Goal: Information Seeking & Learning: Learn about a topic

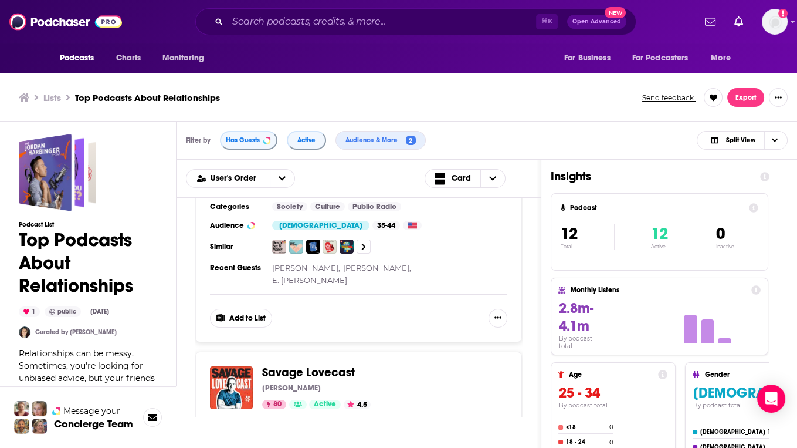
scroll to position [321, 0]
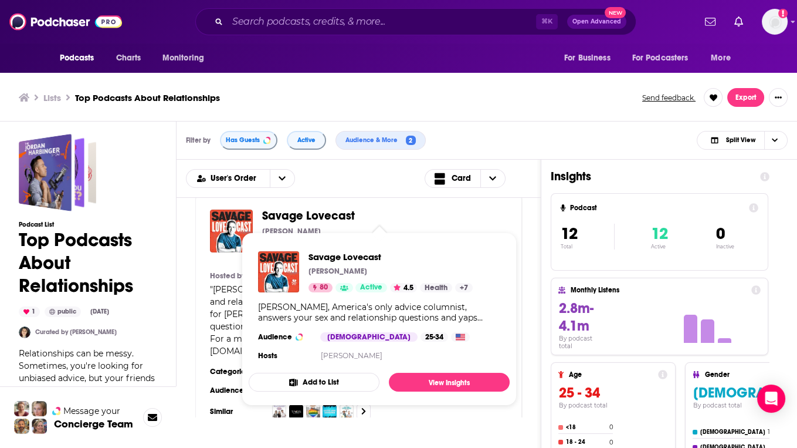
drag, startPoint x: 284, startPoint y: 211, endPoint x: 336, endPoint y: 215, distance: 51.8
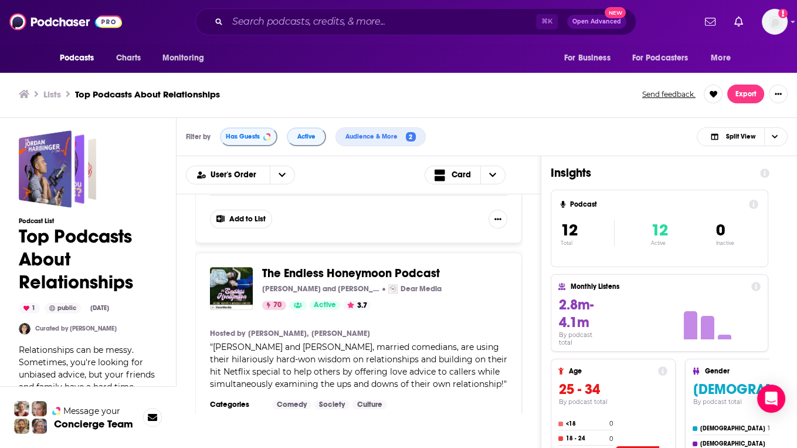
scroll to position [1479, 0]
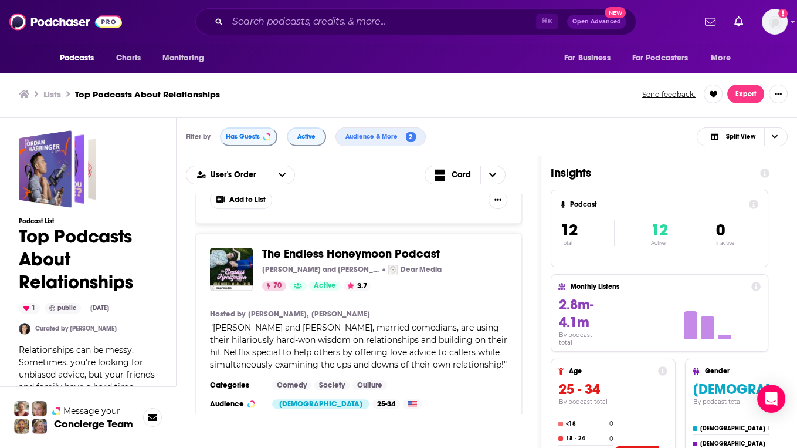
drag, startPoint x: 265, startPoint y: 215, endPoint x: 217, endPoint y: 302, distance: 99.0
click at [0, 0] on div "Podcasts Charts Monitoring ⌘ K Open Advanced New For Business For Podcasters Mo…" at bounding box center [398, 221] width 797 height 451
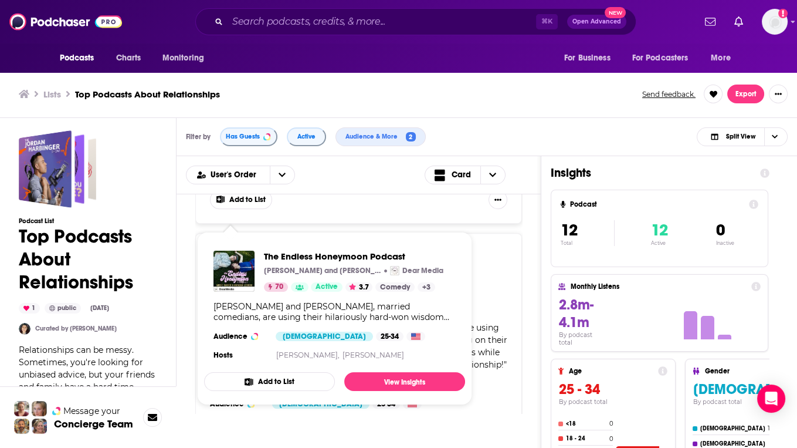
click at [536, 136] on div "Filter by Has Guests Active Audience & More 2 Split View" at bounding box center [487, 137] width 621 height 38
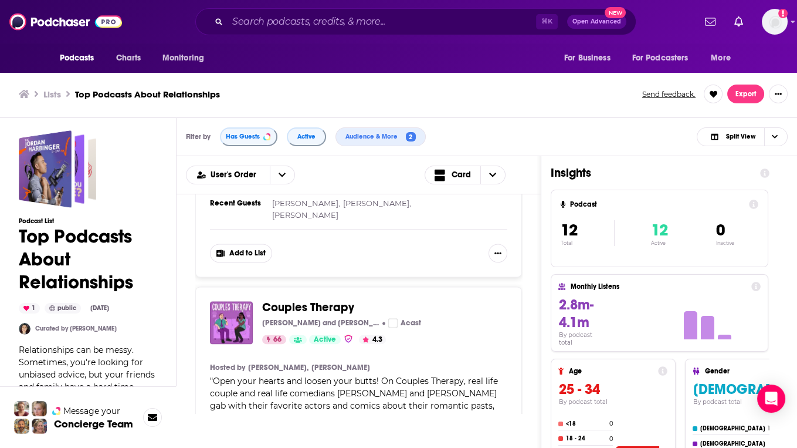
scroll to position [2900, 0]
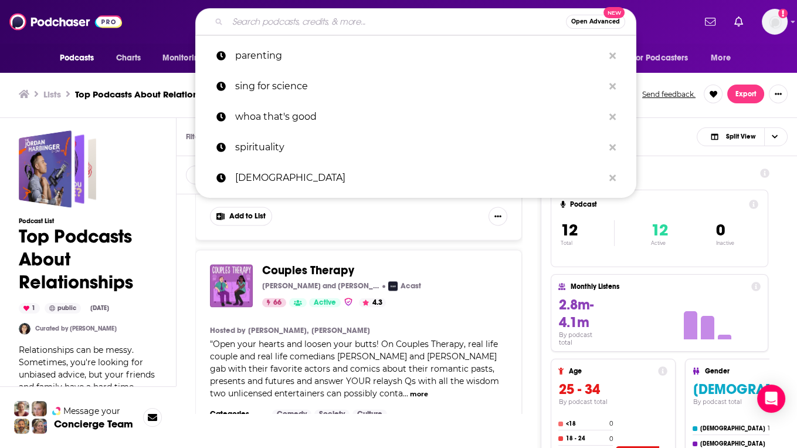
click at [288, 24] on input "Search podcasts, credits, & more..." at bounding box center [397, 21] width 339 height 19
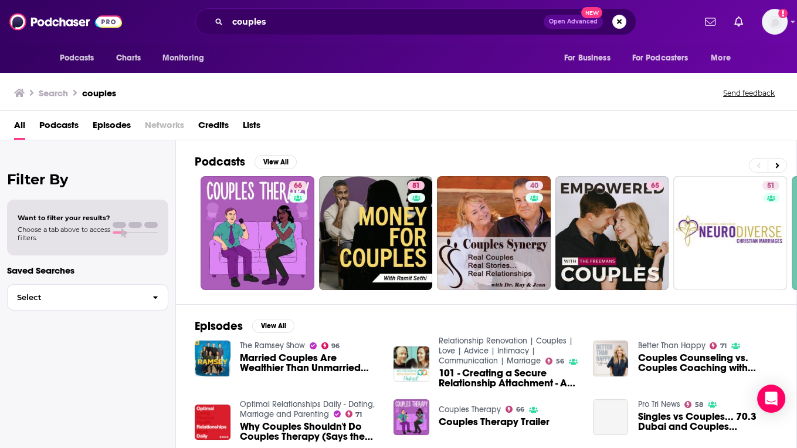
click at [63, 124] on span "Podcasts" at bounding box center [58, 128] width 39 height 24
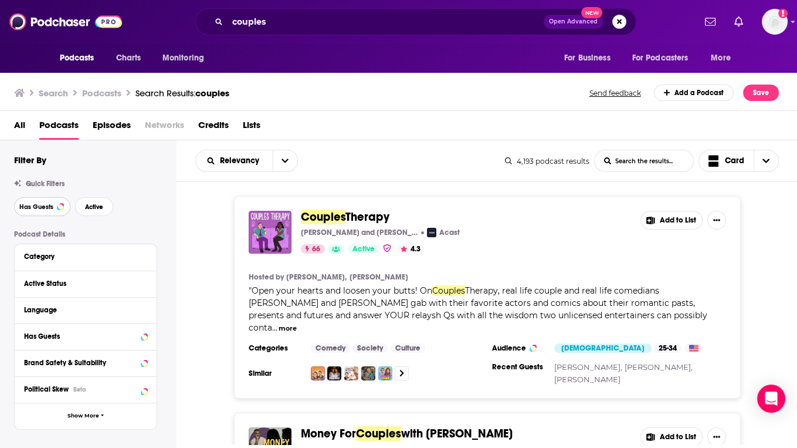
click at [45, 211] on button "Has Guests" at bounding box center [42, 206] width 56 height 19
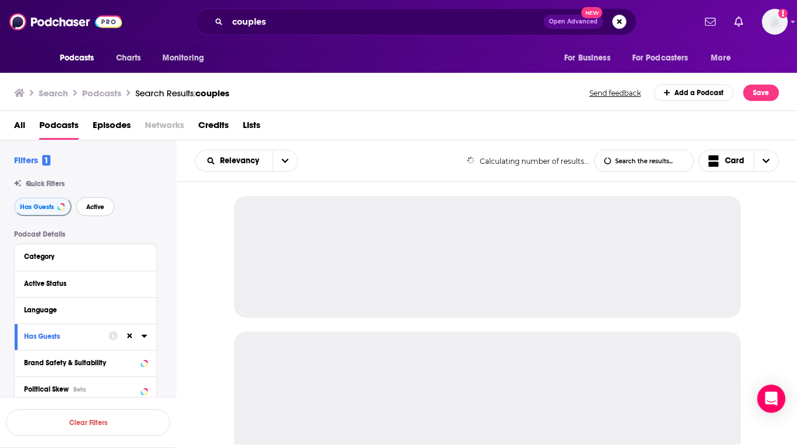
click at [103, 211] on button "Active" at bounding box center [95, 206] width 38 height 19
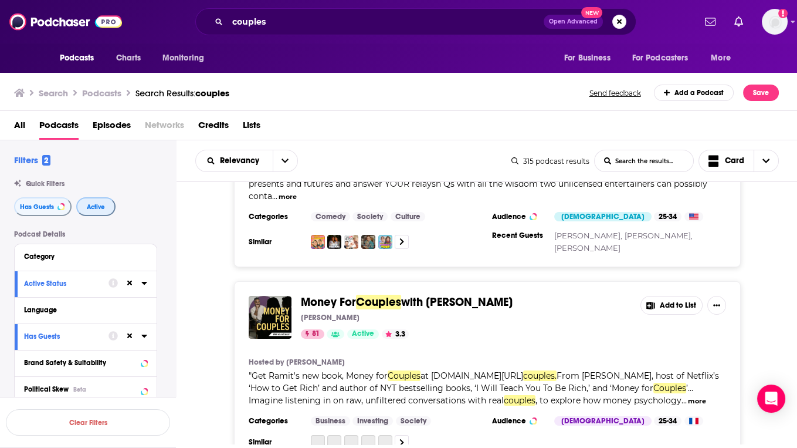
scroll to position [132, 0]
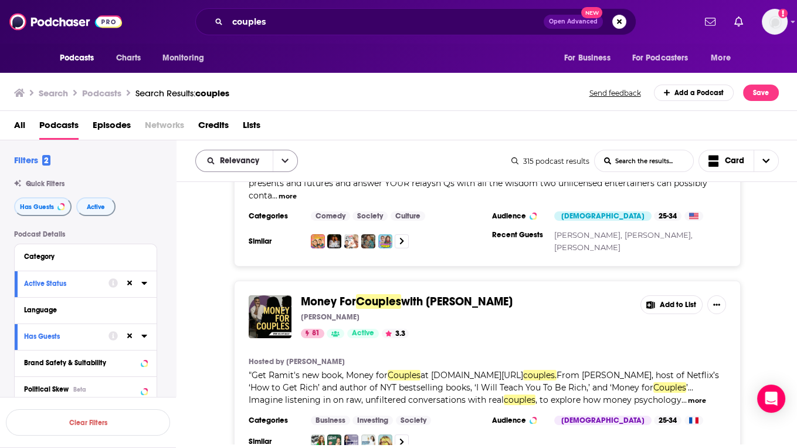
click at [286, 167] on button "open menu" at bounding box center [285, 160] width 25 height 21
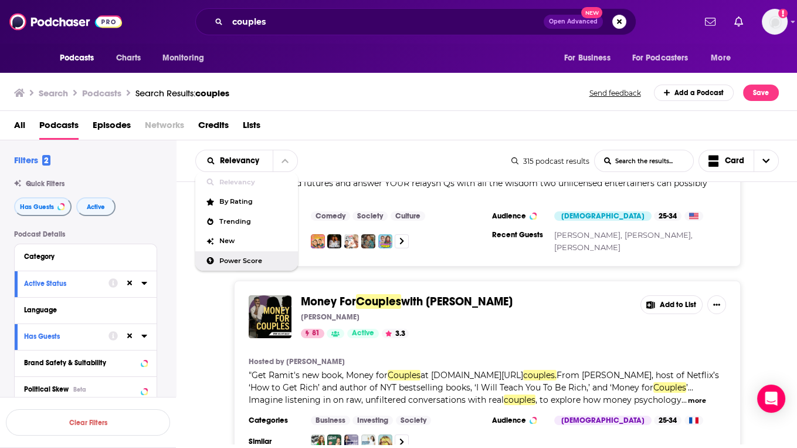
click at [224, 258] on span "Power Score" at bounding box center [253, 261] width 69 height 6
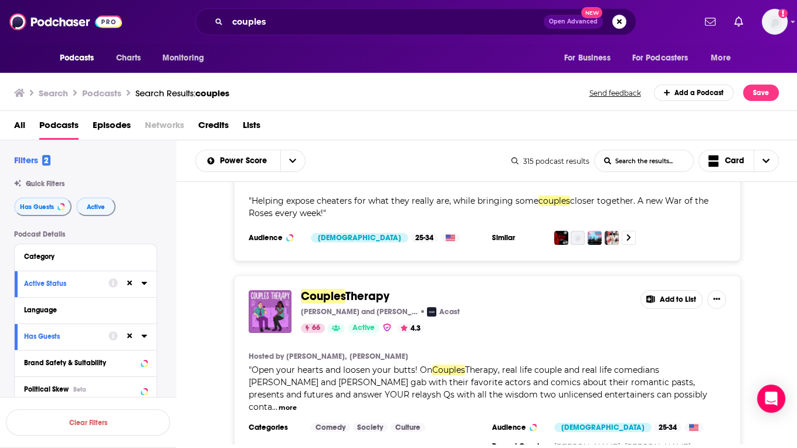
scroll to position [1096, 0]
click at [312, 23] on input "couples" at bounding box center [386, 21] width 316 height 19
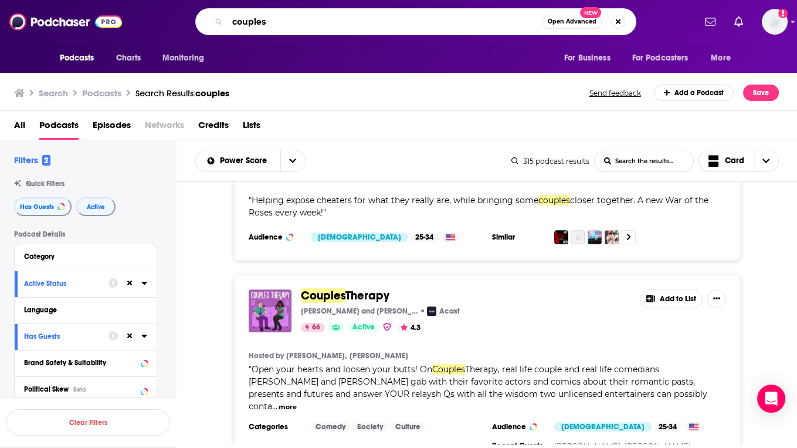
click at [312, 23] on input "couples" at bounding box center [385, 21] width 315 height 19
type input "romance"
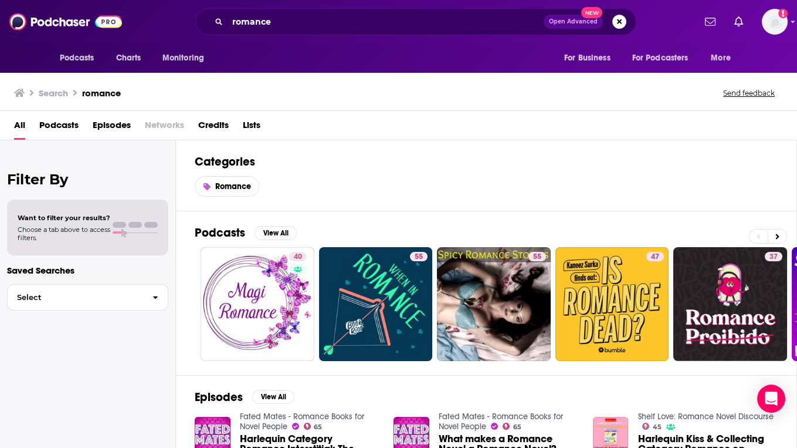
click at [75, 125] on span "Podcasts" at bounding box center [58, 128] width 39 height 24
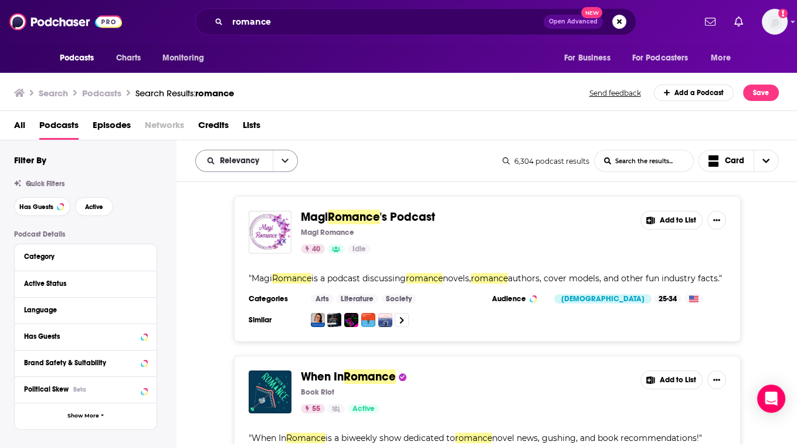
click at [274, 157] on button "open menu" at bounding box center [285, 160] width 25 height 21
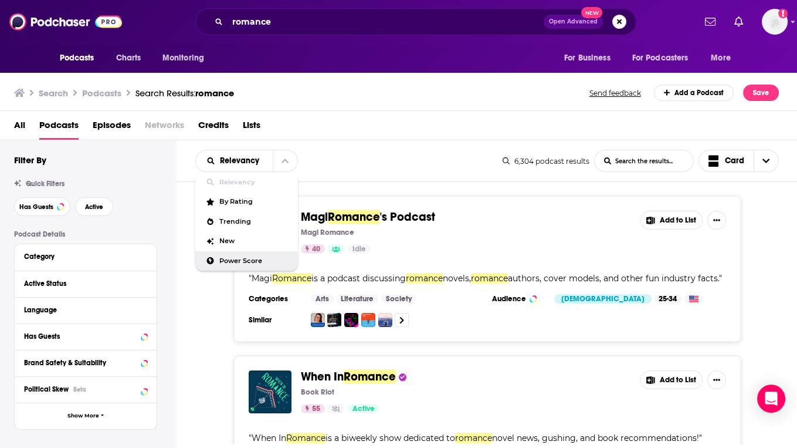
click at [232, 258] on span "Power Score" at bounding box center [253, 261] width 69 height 6
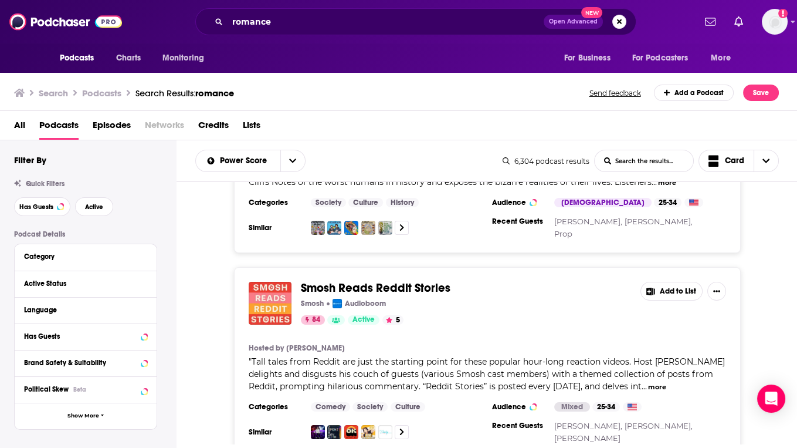
scroll to position [535, 0]
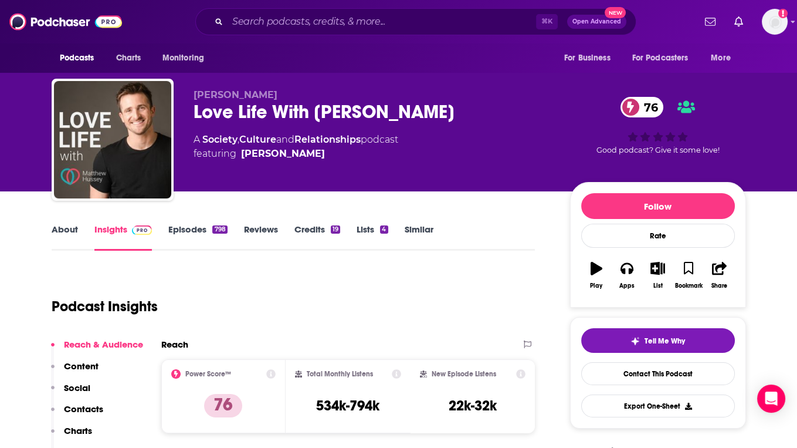
click at [256, 113] on div "Love Life With Matthew Hussey 76" at bounding box center [373, 111] width 358 height 23
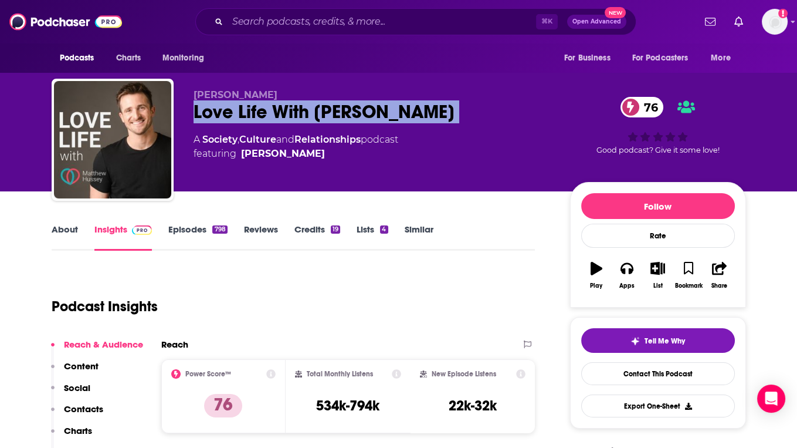
click at [256, 113] on div "Love Life With Matthew Hussey 76" at bounding box center [373, 111] width 358 height 23
copy div "Love Life With Matthew Hussey 76"
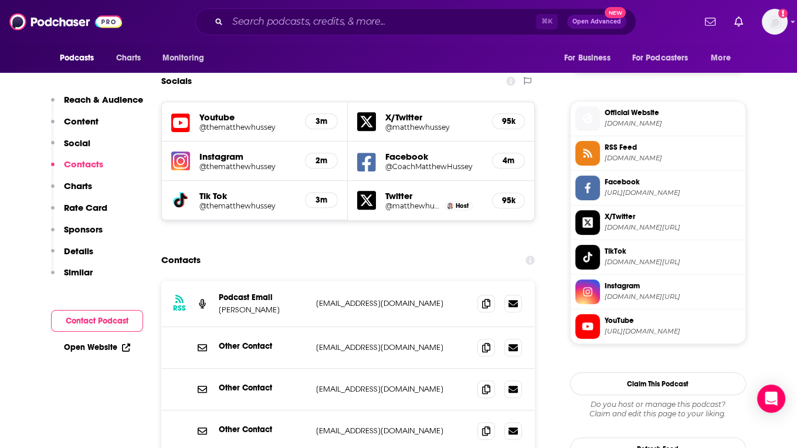
scroll to position [1003, 0]
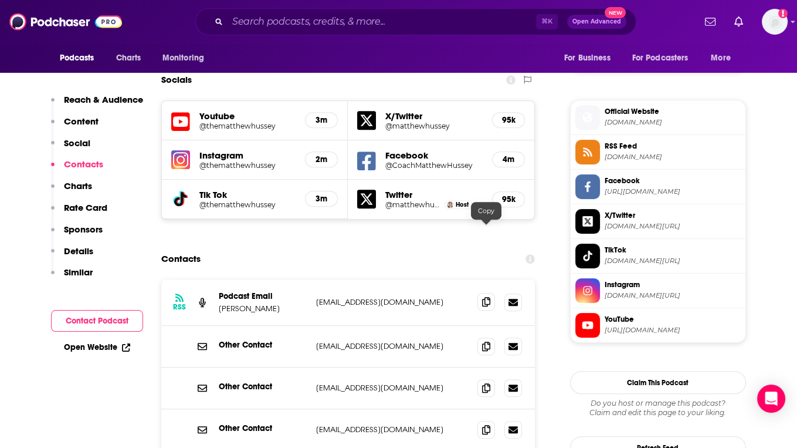
click at [486, 297] on icon at bounding box center [486, 301] width 8 height 9
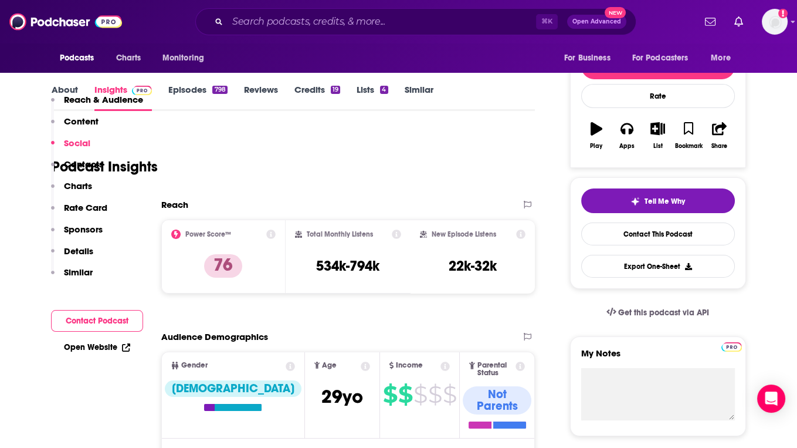
scroll to position [0, 0]
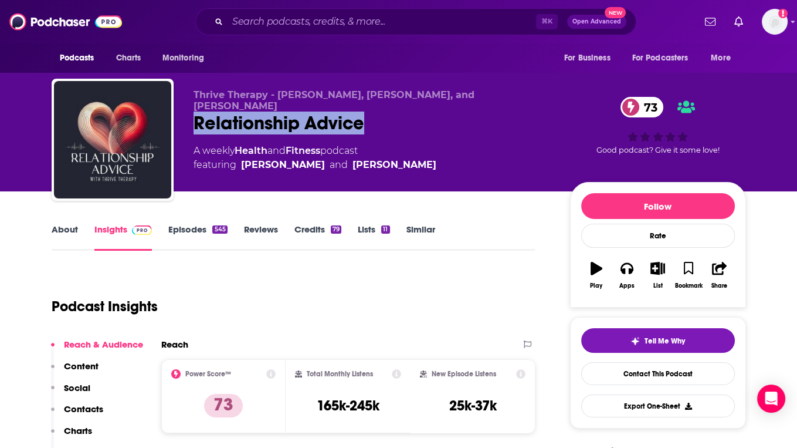
drag, startPoint x: 402, startPoint y: 113, endPoint x: 192, endPoint y: 112, distance: 209.4
click at [192, 112] on div "Thrive Therapy - Colter Bloxom, Lauren Mokarry, and Cayla Bozovich Relationship…" at bounding box center [399, 142] width 695 height 127
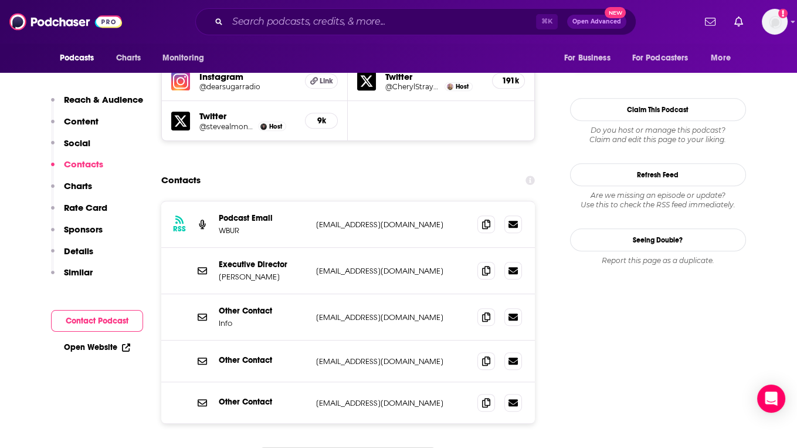
scroll to position [1097, 0]
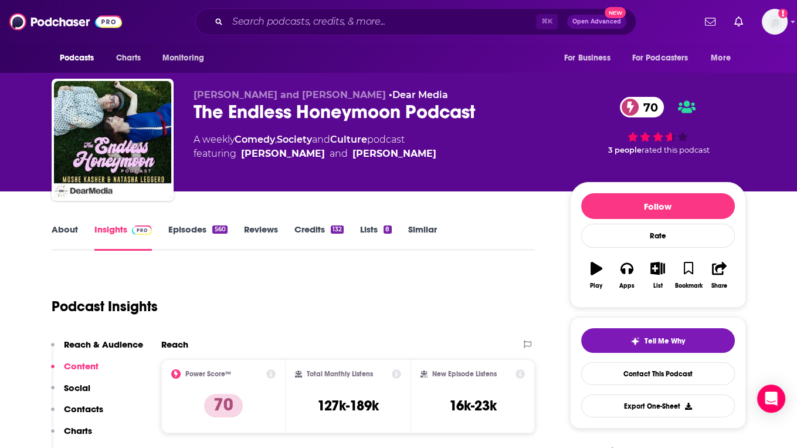
click at [293, 113] on div "The Endless Honeymoon Podcast 70" at bounding box center [373, 111] width 358 height 23
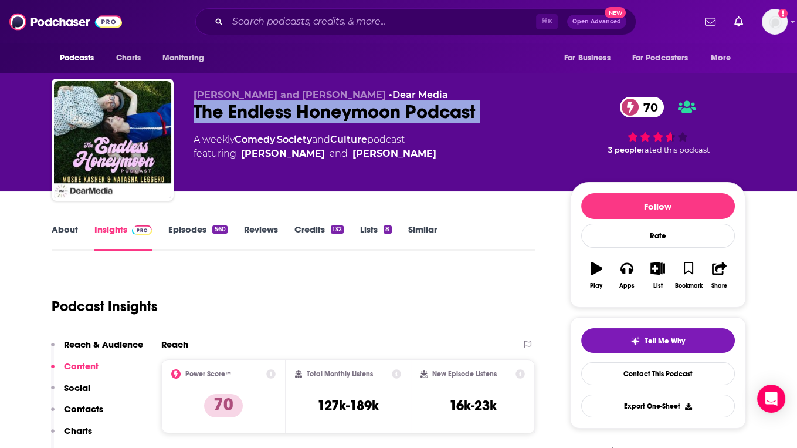
click at [293, 113] on div "The Endless Honeymoon Podcast 70" at bounding box center [373, 111] width 358 height 23
copy div "The Endless Honeymoon Podcast 70"
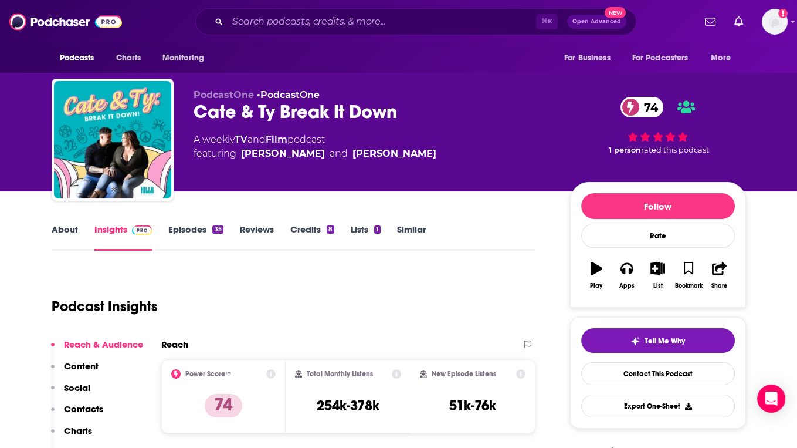
click at [283, 107] on div "Cate & Ty Break It Down 74" at bounding box center [373, 111] width 358 height 23
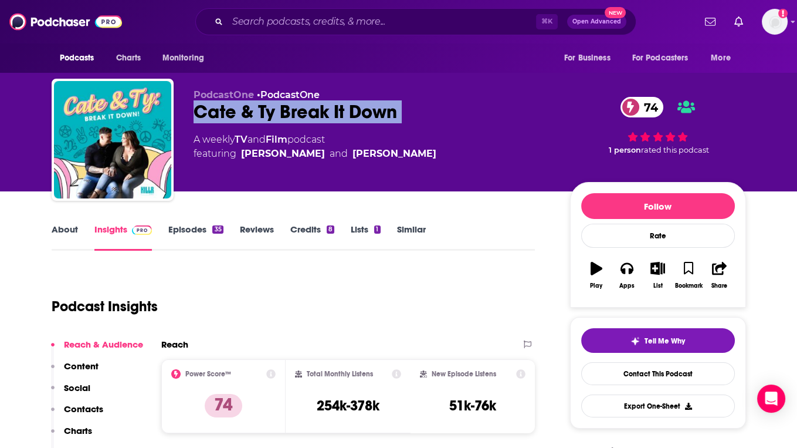
click at [283, 107] on div "Cate & Ty Break It Down 74" at bounding box center [373, 111] width 358 height 23
copy div "Cate & Ty Break It Down 74"
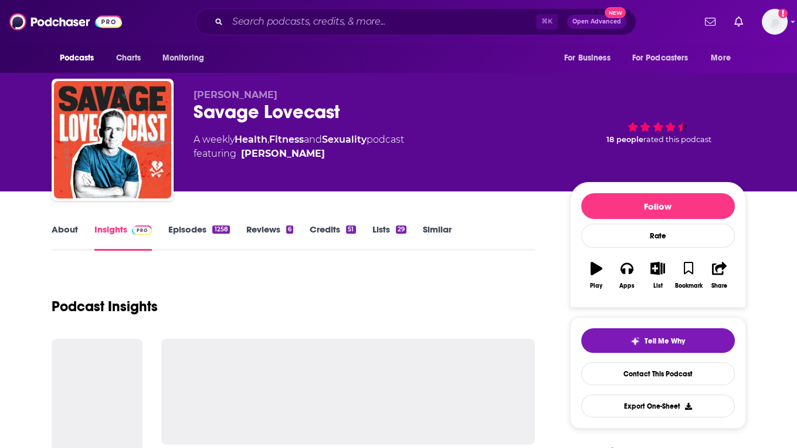
click at [444, 227] on link "Similar" at bounding box center [437, 237] width 29 height 27
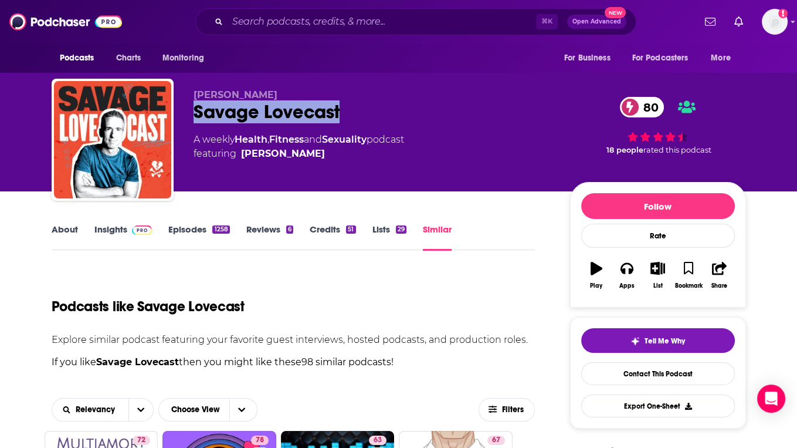
drag, startPoint x: 195, startPoint y: 111, endPoint x: 378, endPoint y: 111, distance: 183.6
click at [378, 111] on div "Savage Lovecast 80" at bounding box center [373, 111] width 358 height 23
copy h2 "Savage Lovecast"
click at [138, 229] on img at bounding box center [142, 229] width 21 height 9
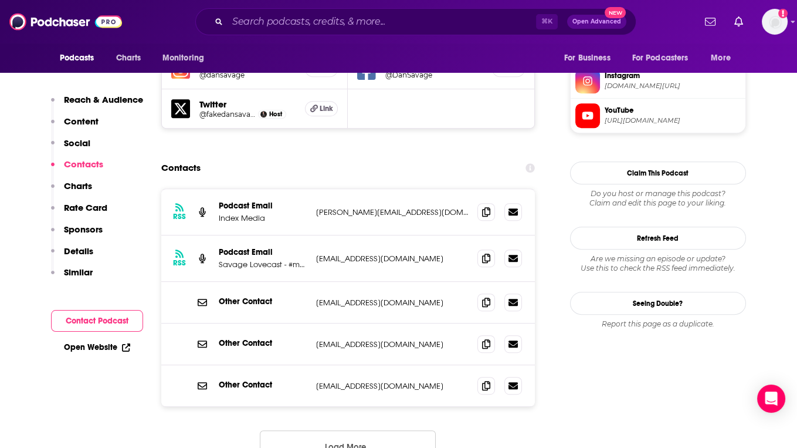
scroll to position [1072, 0]
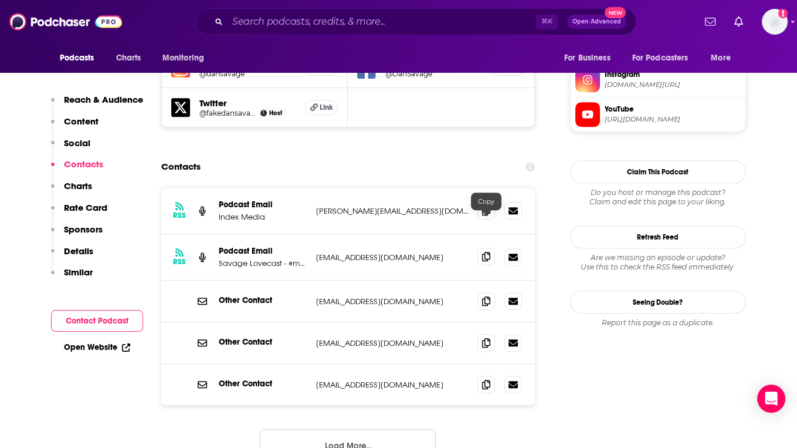
click at [487, 252] on icon at bounding box center [486, 256] width 8 height 9
click at [486, 296] on icon at bounding box center [486, 300] width 8 height 9
click at [479, 333] on span at bounding box center [487, 342] width 18 height 18
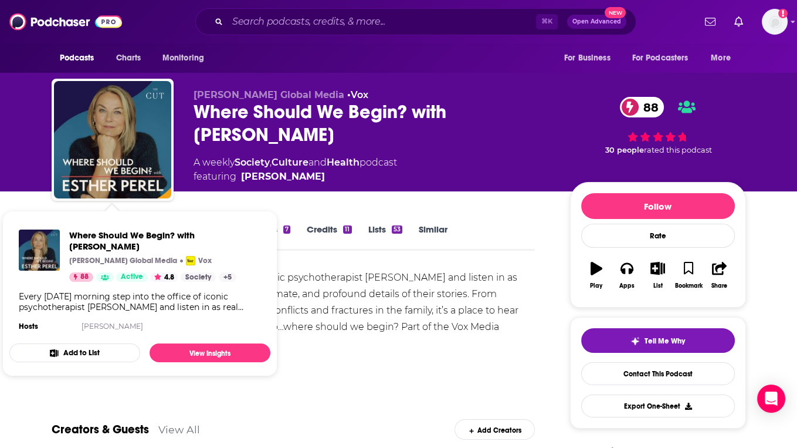
drag, startPoint x: 366, startPoint y: 304, endPoint x: 346, endPoint y: 304, distance: 19.9
click at [366, 304] on div "Every Monday morning step into the office of iconic psychotherapist Esther Pere…" at bounding box center [294, 310] width 484 height 82
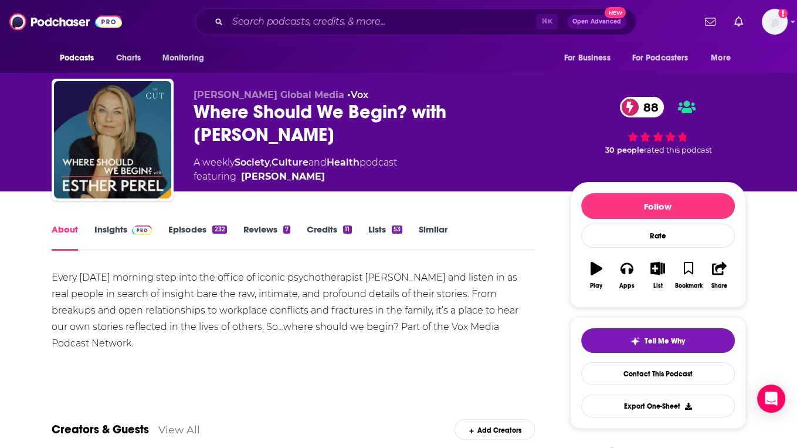
click at [112, 224] on link "Insights" at bounding box center [123, 237] width 58 height 27
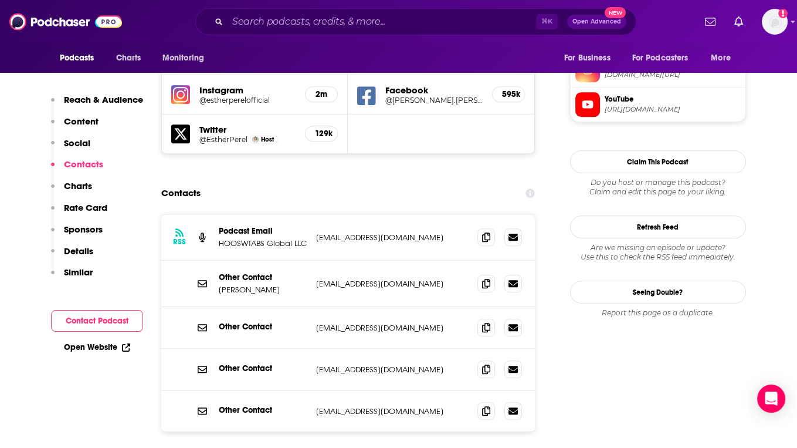
scroll to position [1082, 0]
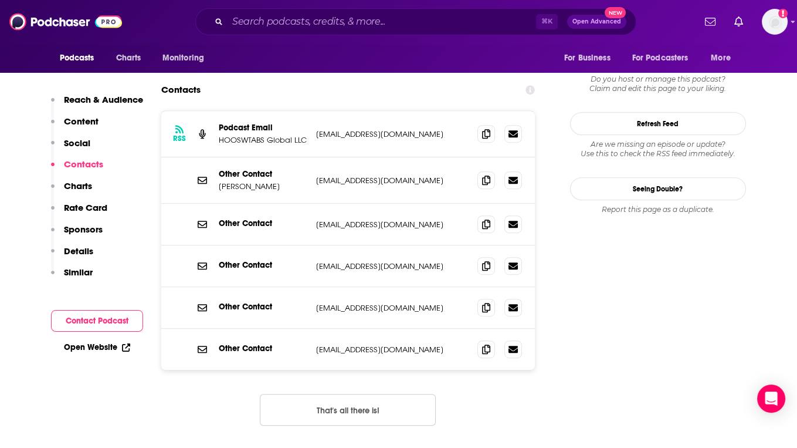
scroll to position [1187, 0]
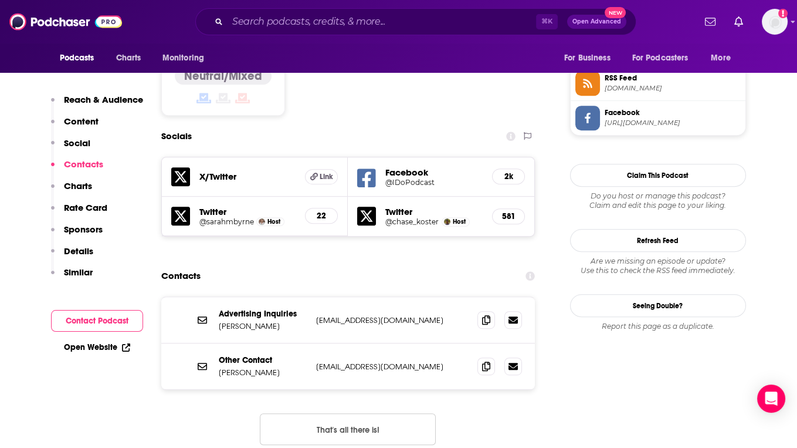
scroll to position [976, 0]
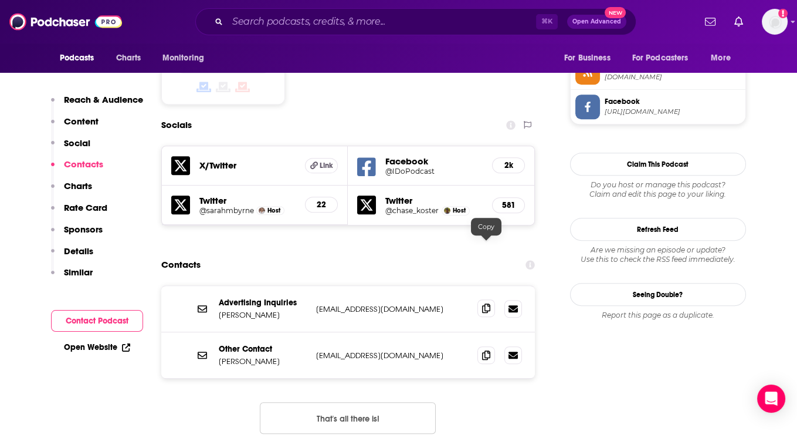
click at [485, 303] on icon at bounding box center [486, 307] width 8 height 9
click at [485, 350] on icon at bounding box center [486, 354] width 8 height 9
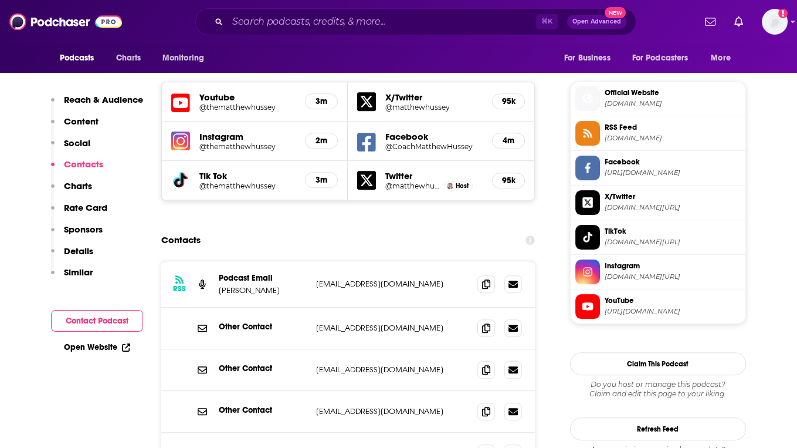
scroll to position [1023, 0]
click at [486, 322] on icon at bounding box center [486, 326] width 8 height 9
